Goal: Ask a question

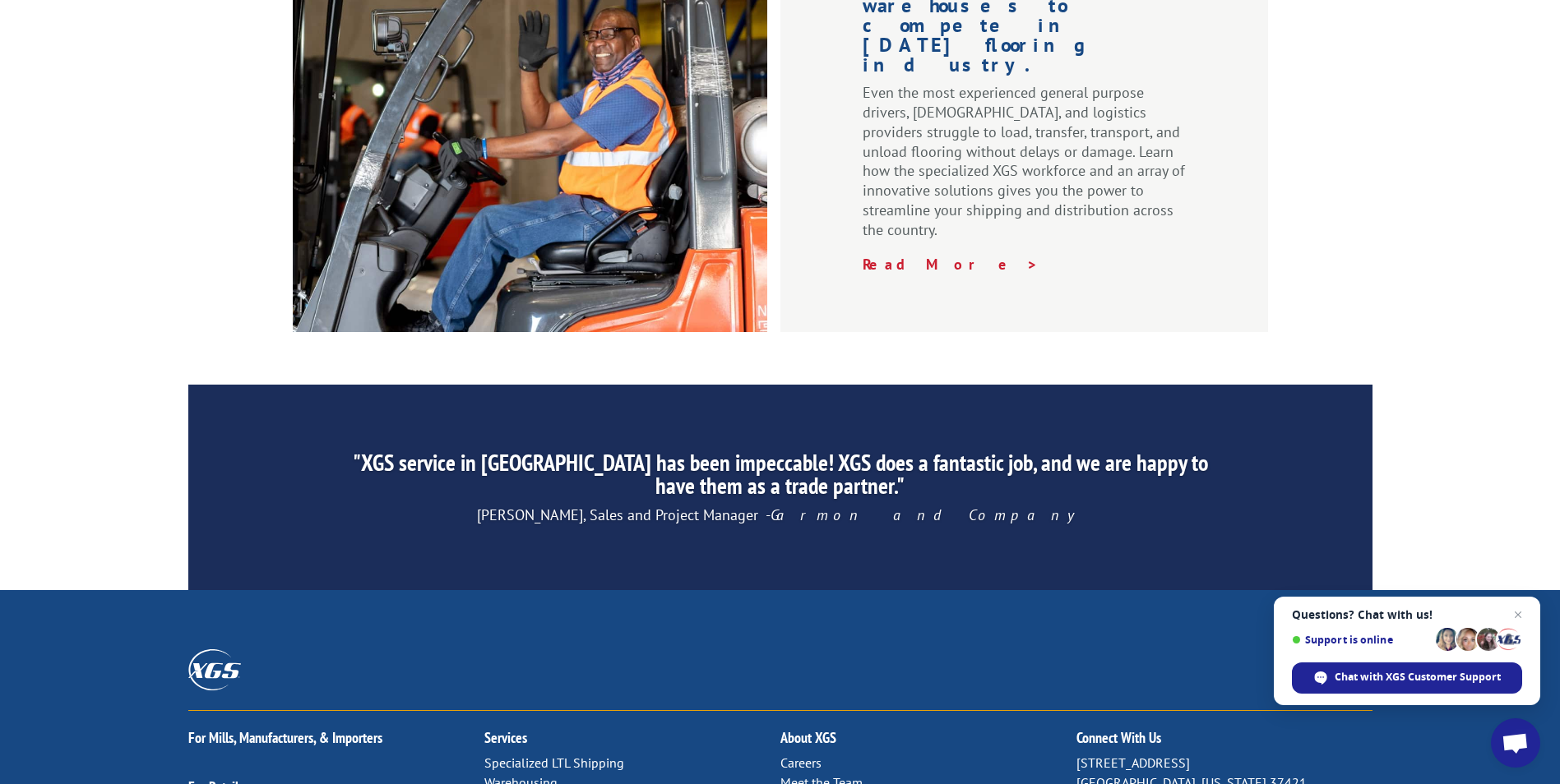
scroll to position [2469, 0]
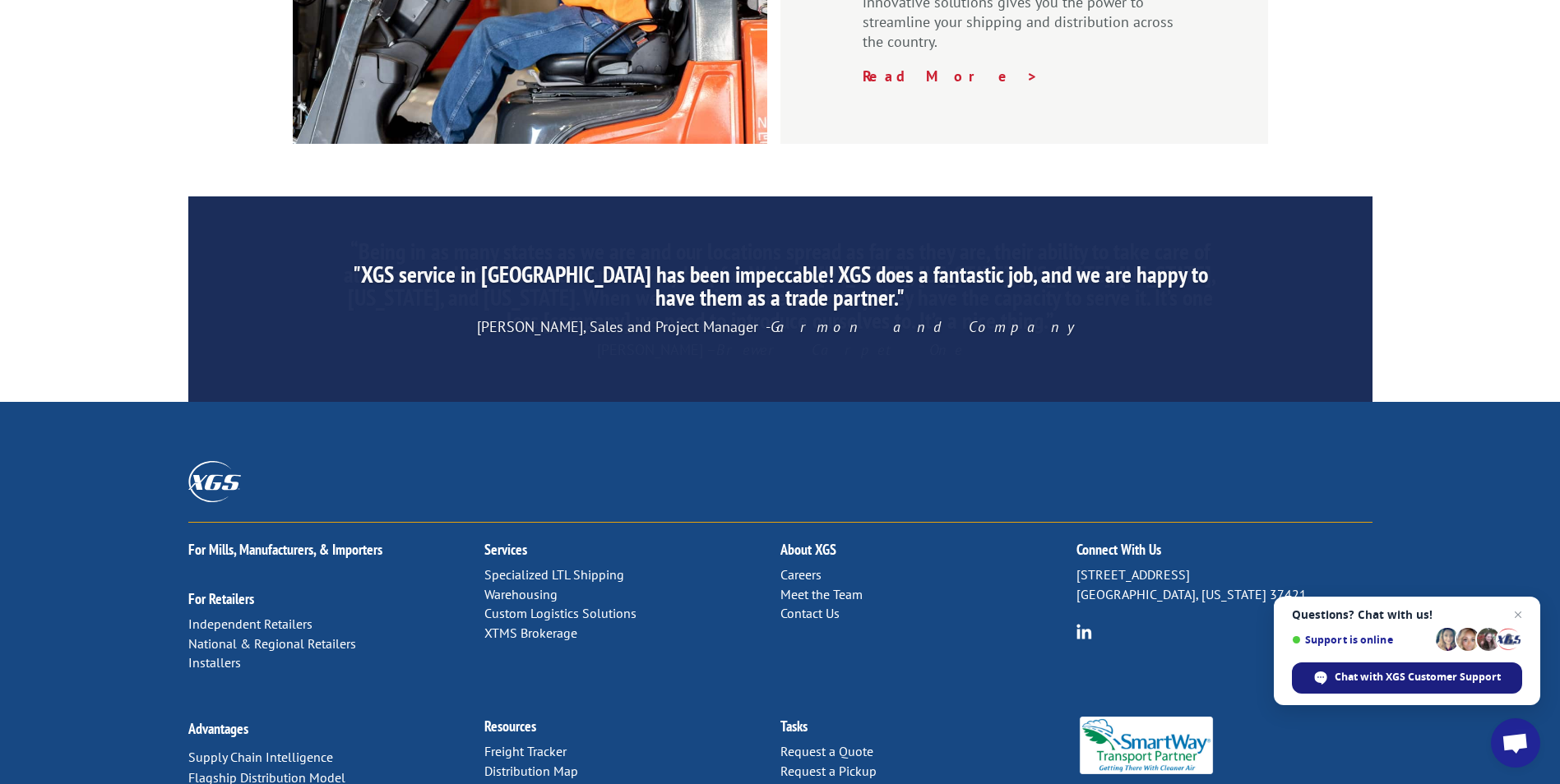
click at [1378, 668] on div "Chat with XGS Customer Support" at bounding box center [1407, 677] width 230 height 31
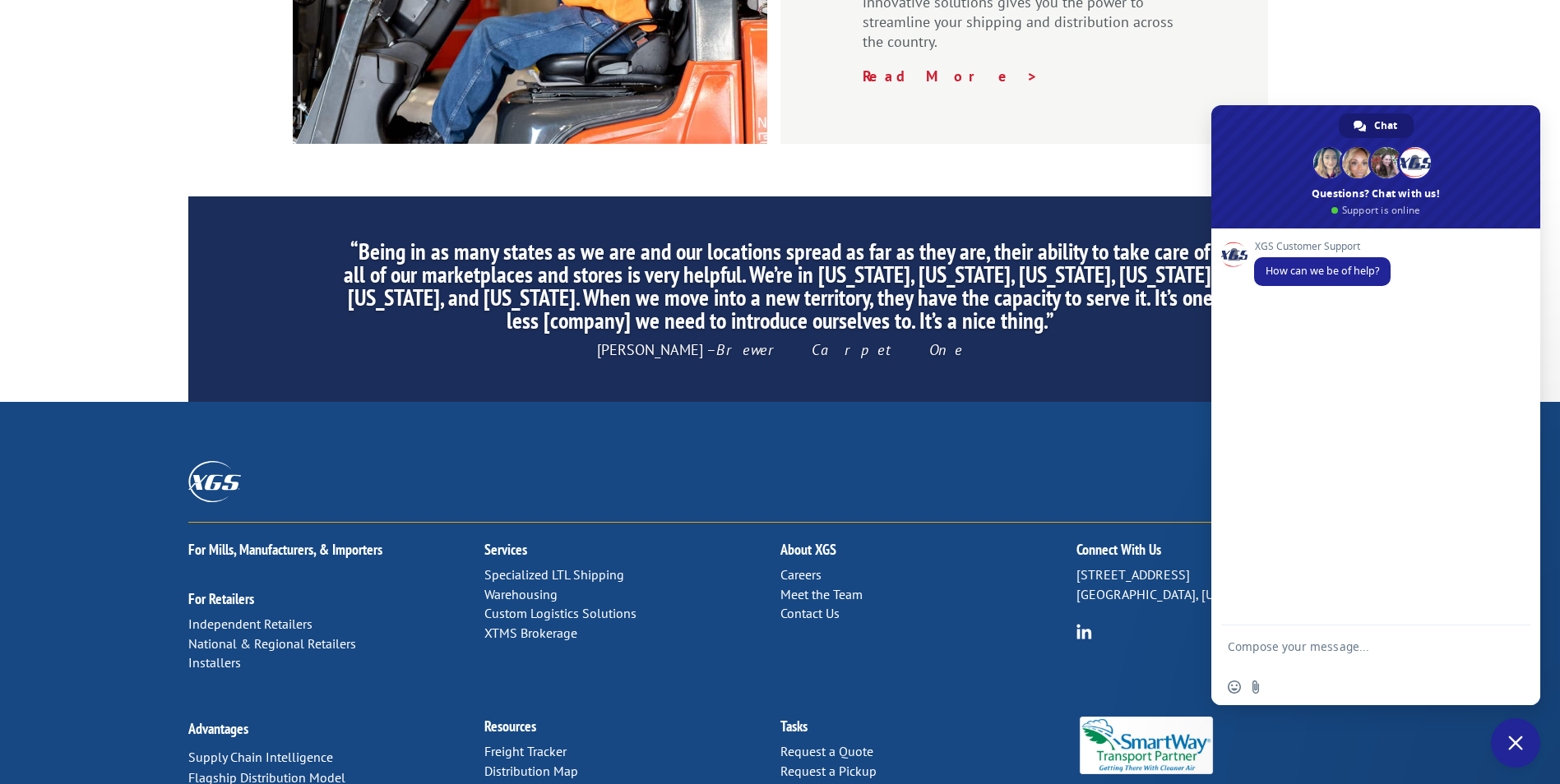
click at [1307, 646] on textarea "Compose your message..." at bounding box center [1358, 654] width 260 height 29
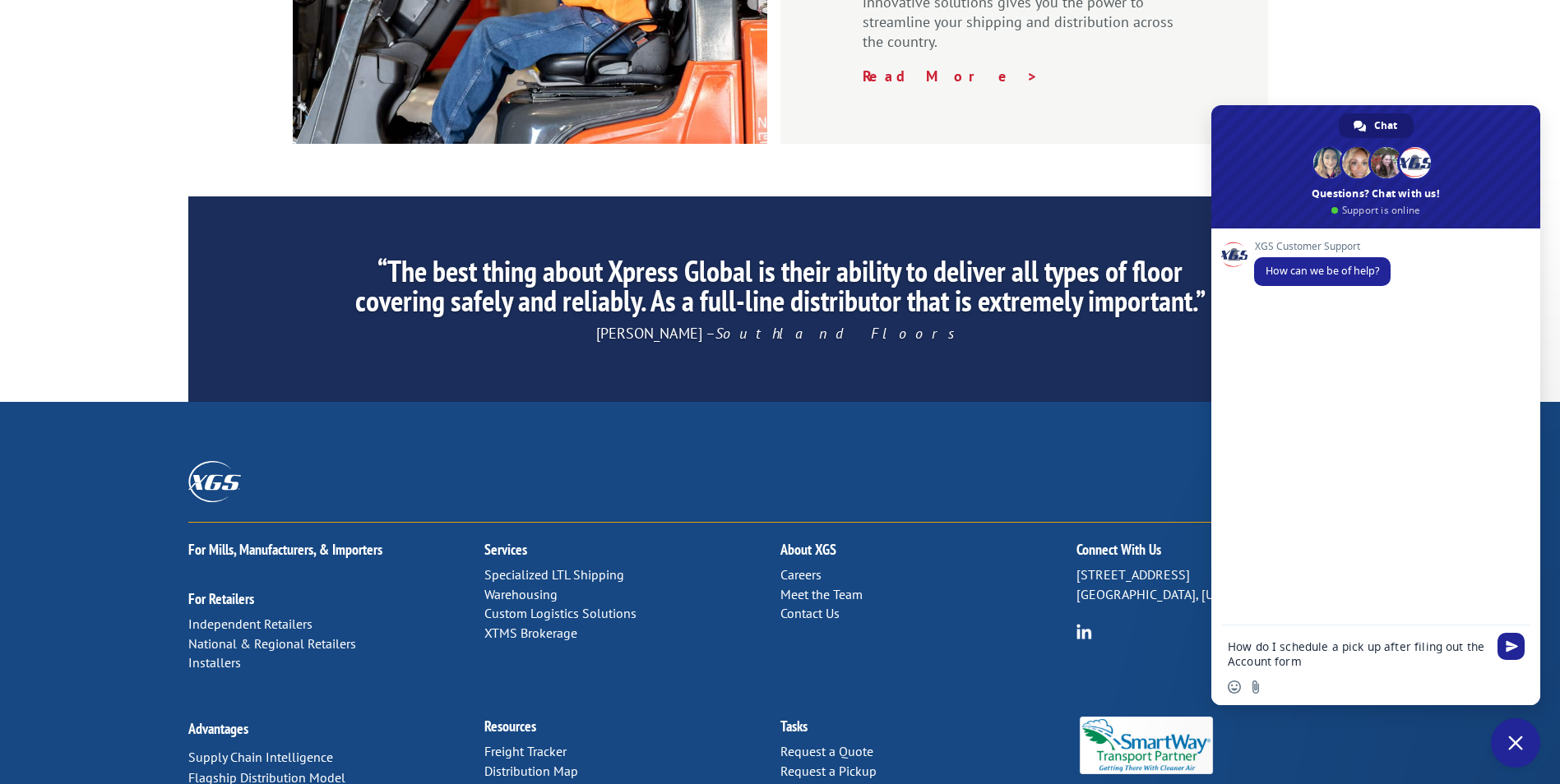
type textarea "How do I schedule a pick up after filing out the Account form?"
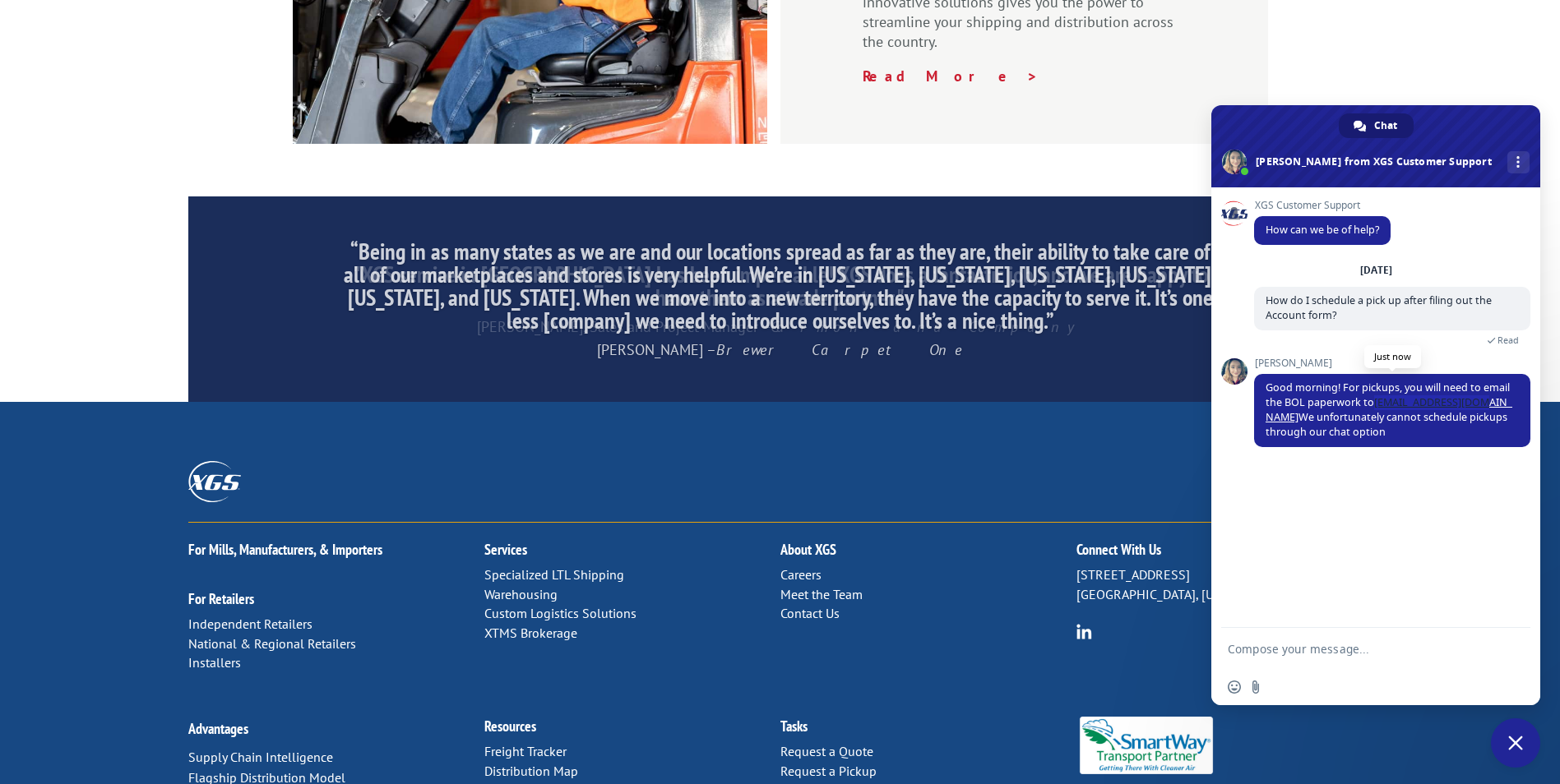
drag, startPoint x: 1373, startPoint y: 403, endPoint x: 1479, endPoint y: 402, distance: 106.0
click at [1479, 402] on span "Good morning! For pickups, you will need to email the BOL paperwork to [EMAIL_A…" at bounding box center [1388, 410] width 246 height 59
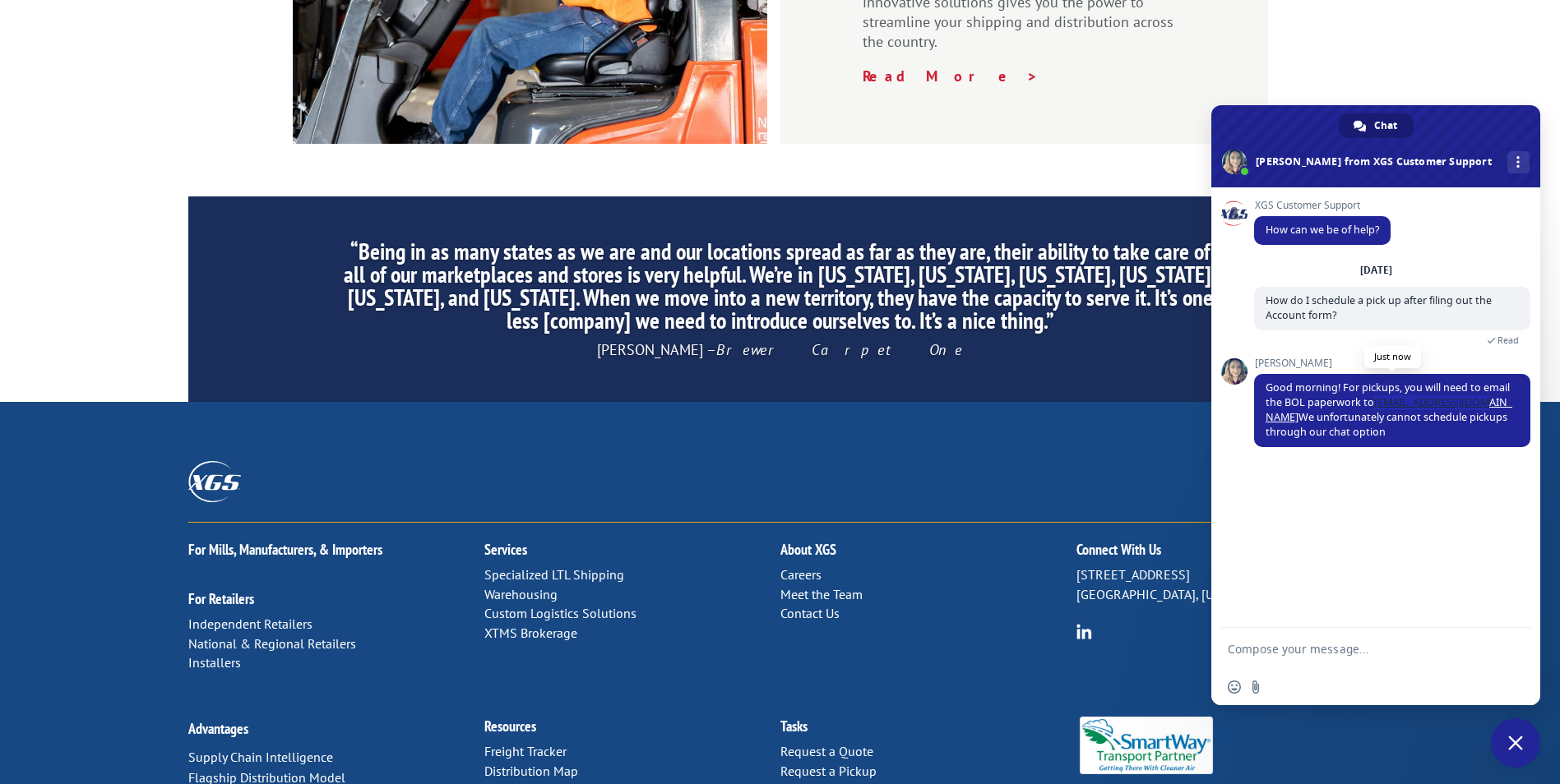
copy span "[EMAIL_ADDRESS][DOMAIN_NAME]"
click at [1337, 651] on textarea "Compose your message..." at bounding box center [1358, 649] width 260 height 15
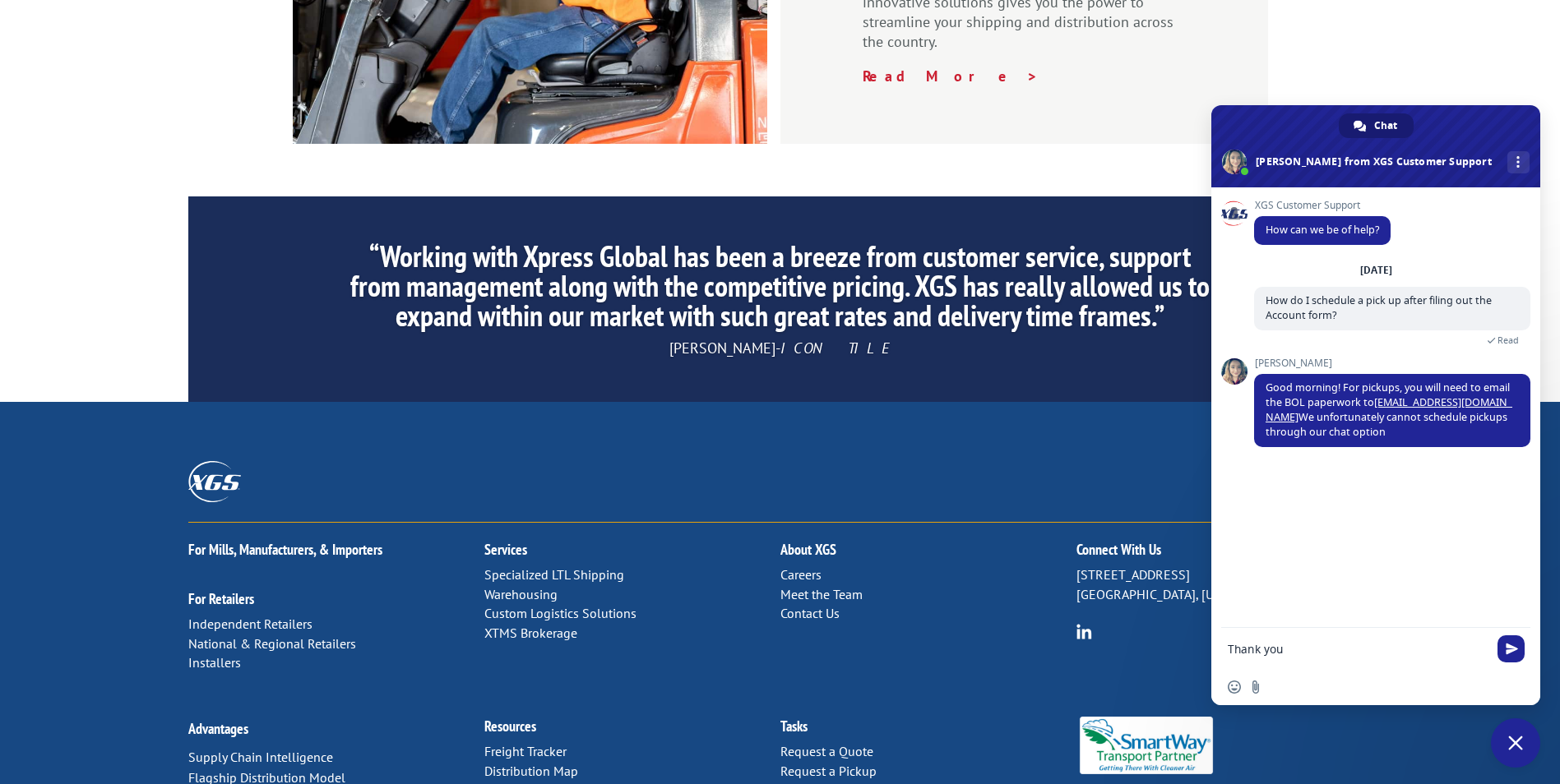
type textarea "Thank you!"
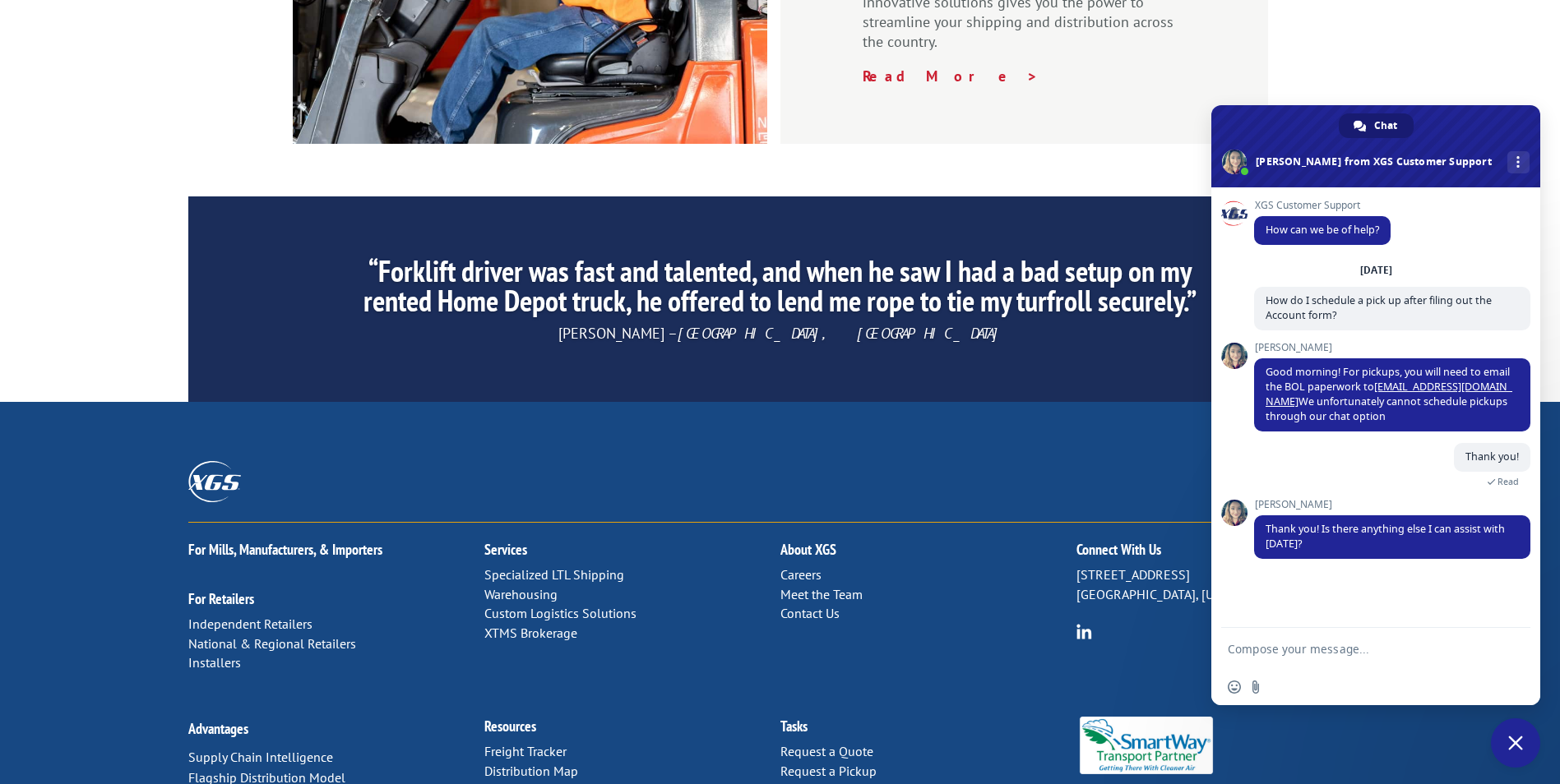
click at [1313, 644] on textarea "Compose your message..." at bounding box center [1358, 649] width 260 height 15
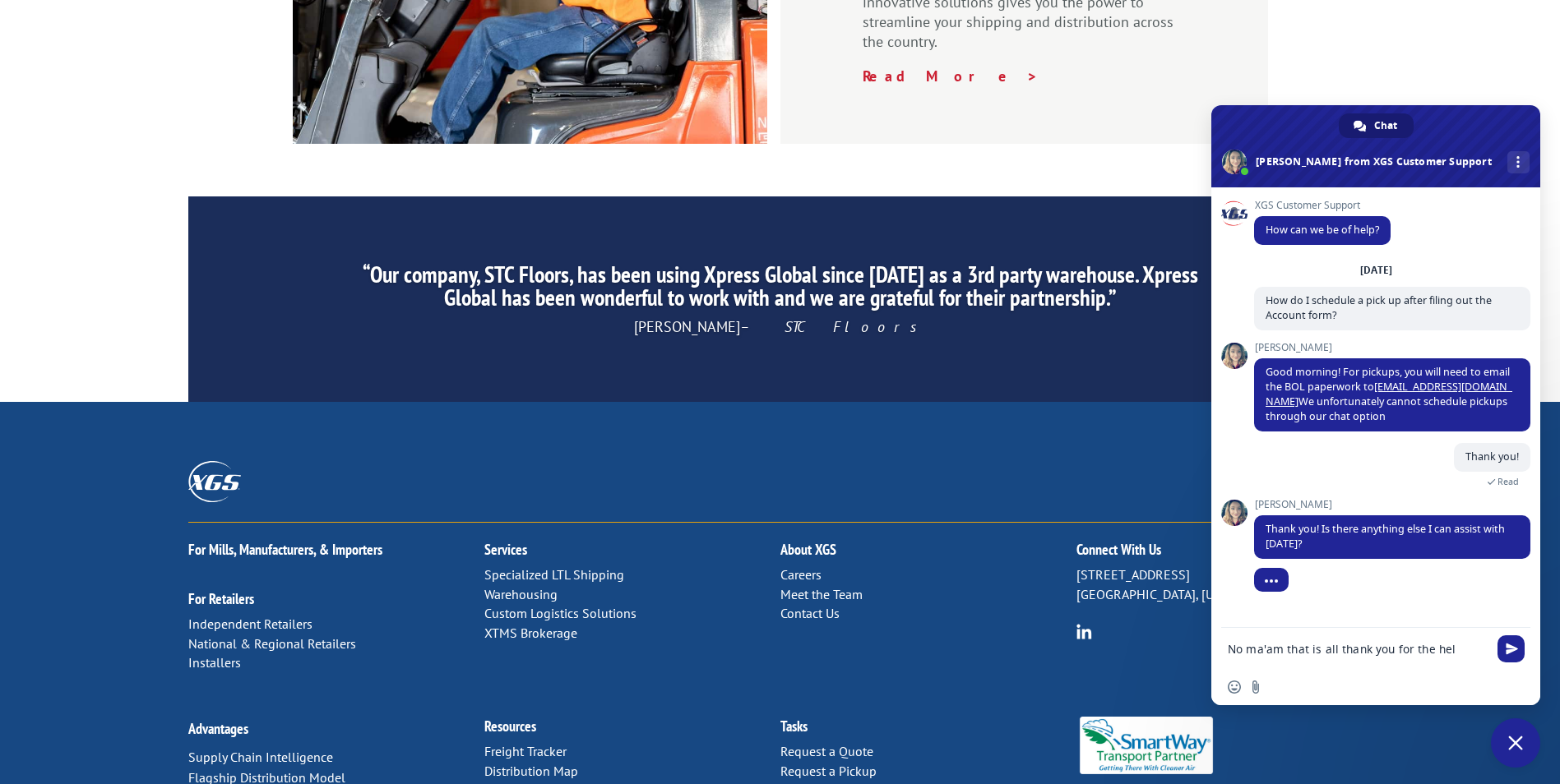
type textarea "No ma'am that is all thank you for the help"
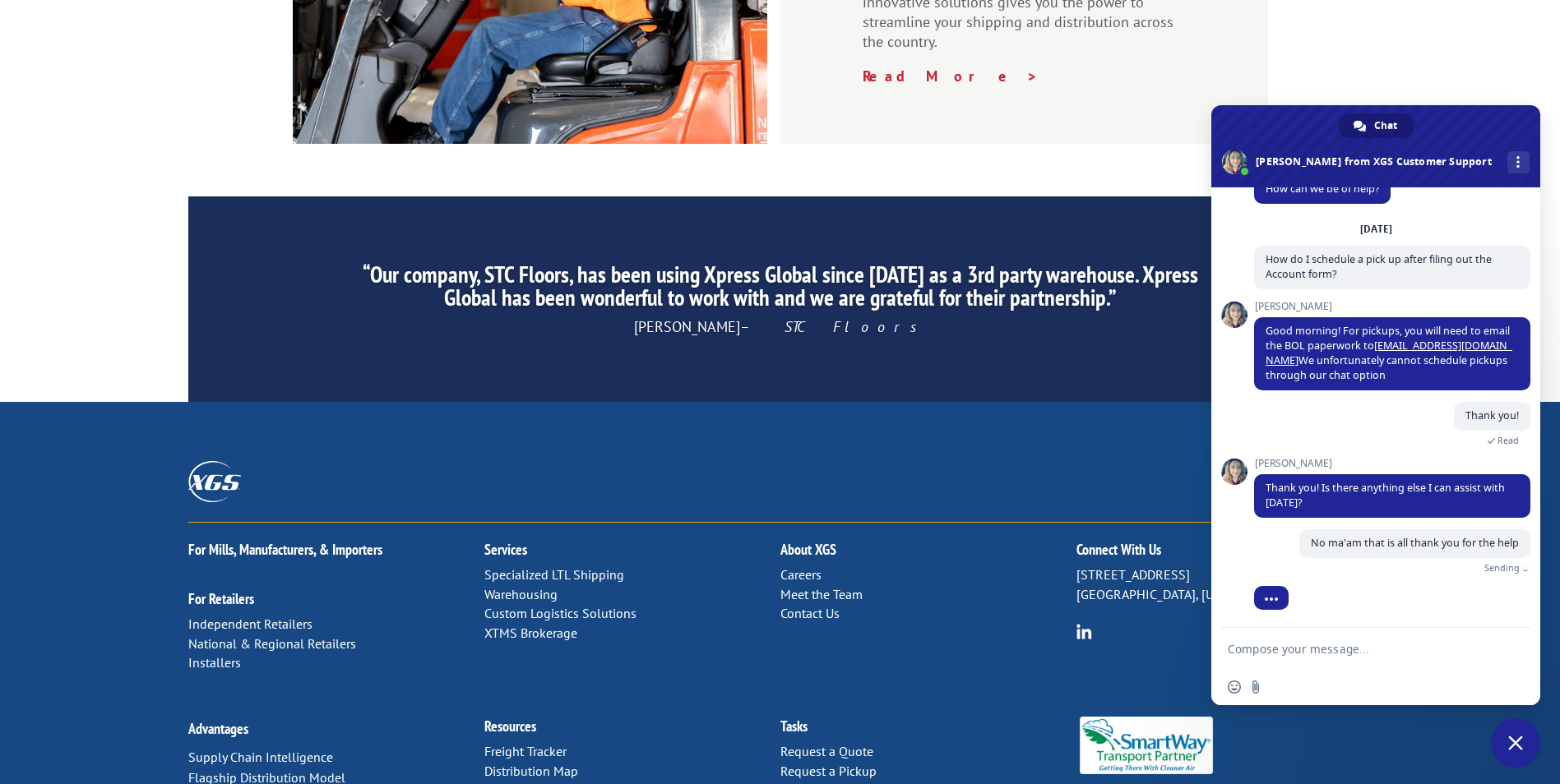
scroll to position [22, 0]
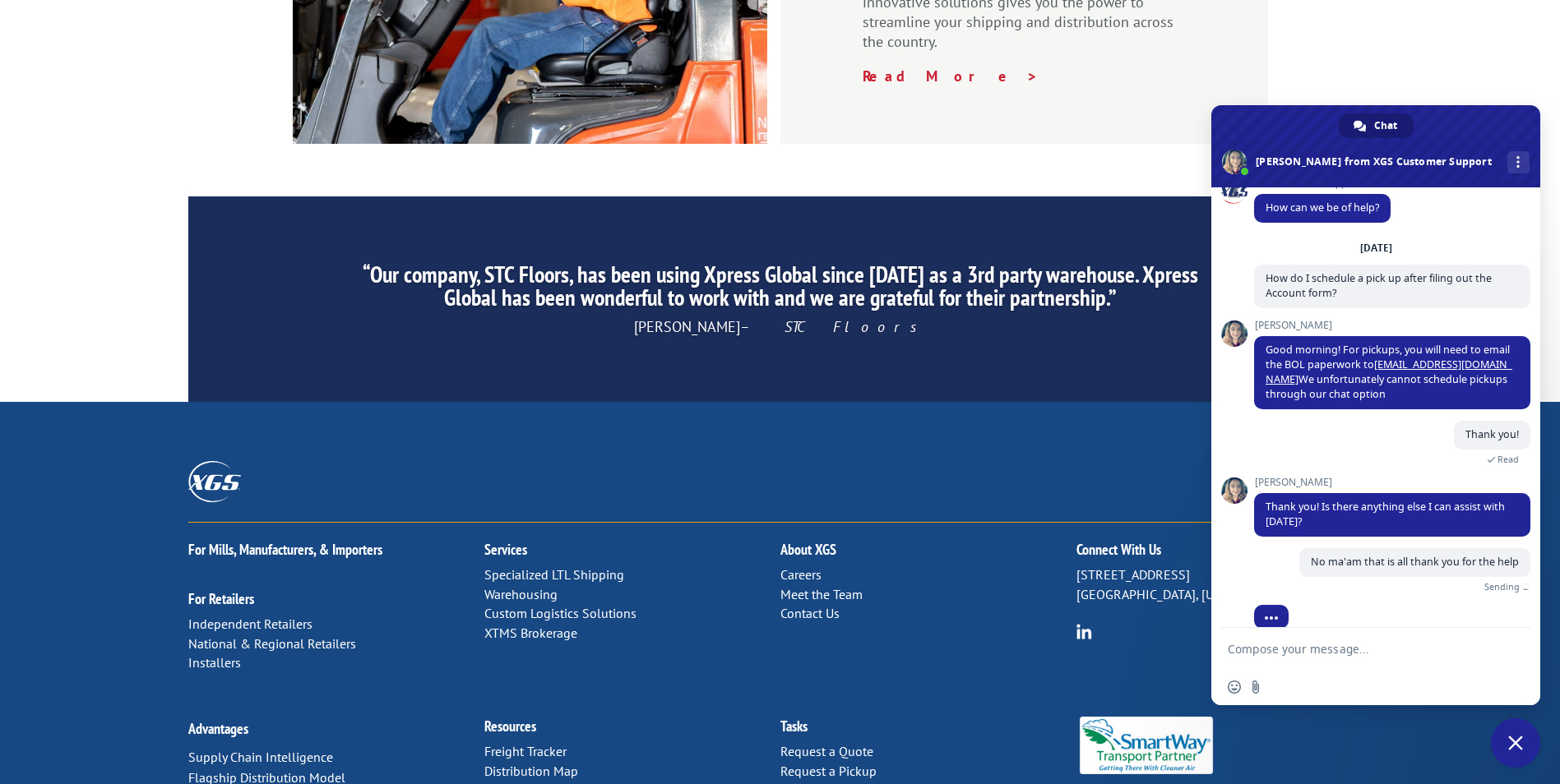
click at [1456, 196] on div ""XGS service in [GEOGRAPHIC_DATA] has been impeccable! XGS does a fantastic job…" at bounding box center [780, 299] width 1560 height 205
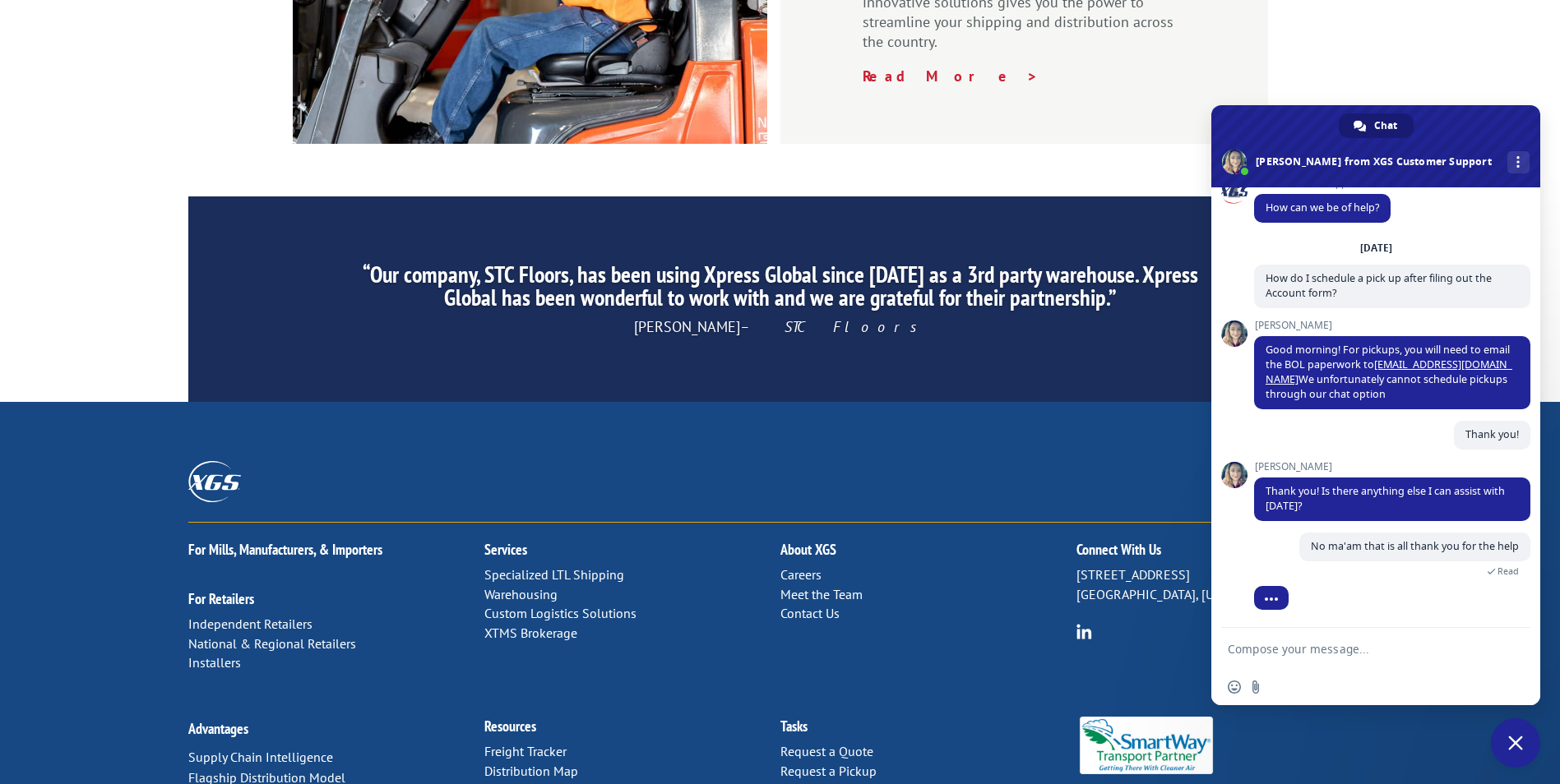
click at [1512, 744] on span "Close chat" at bounding box center [1516, 743] width 15 height 15
